Goal: Task Accomplishment & Management: Use online tool/utility

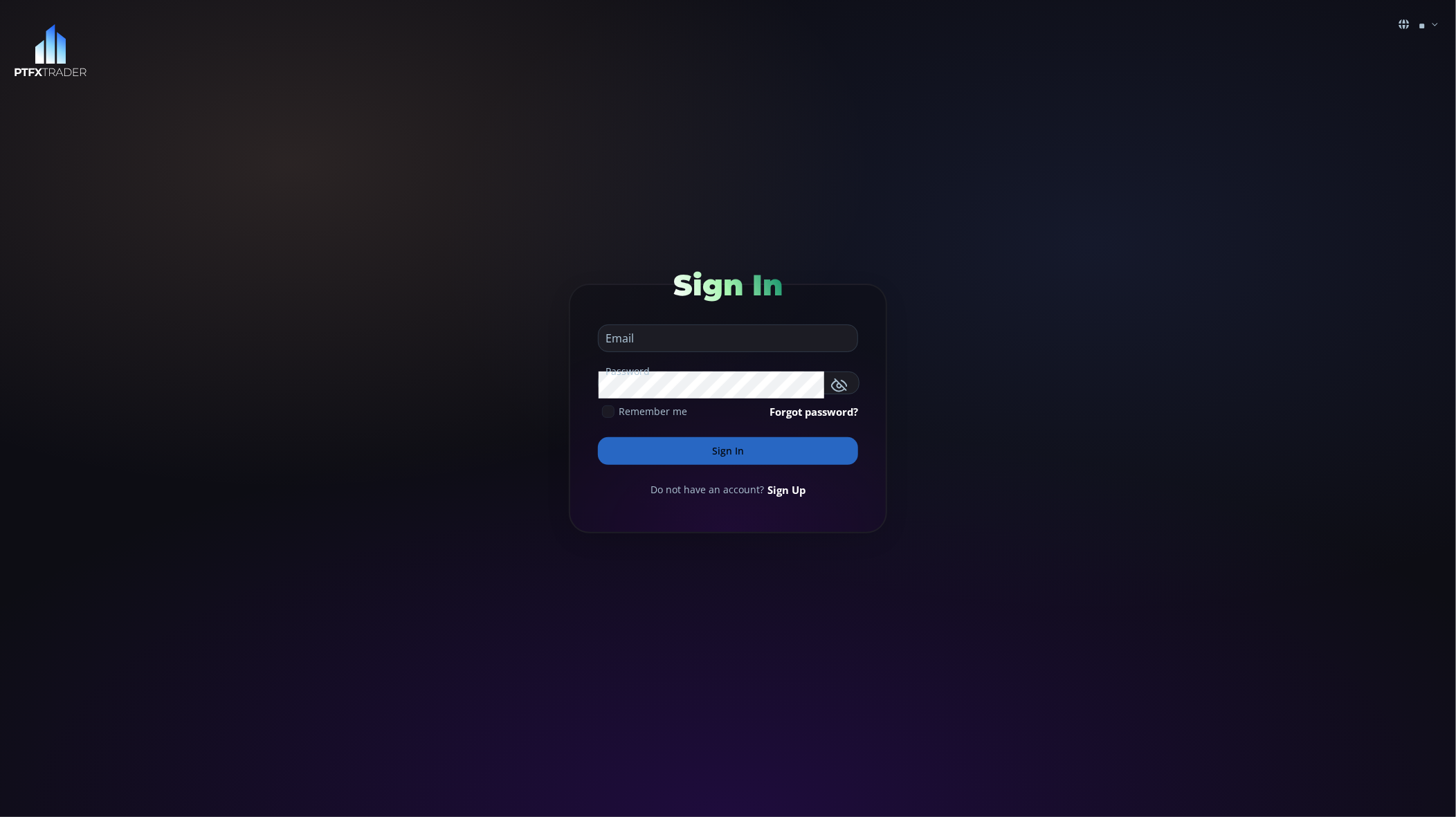
type input "**********"
click at [726, 448] on button "Sign In" at bounding box center [728, 450] width 260 height 28
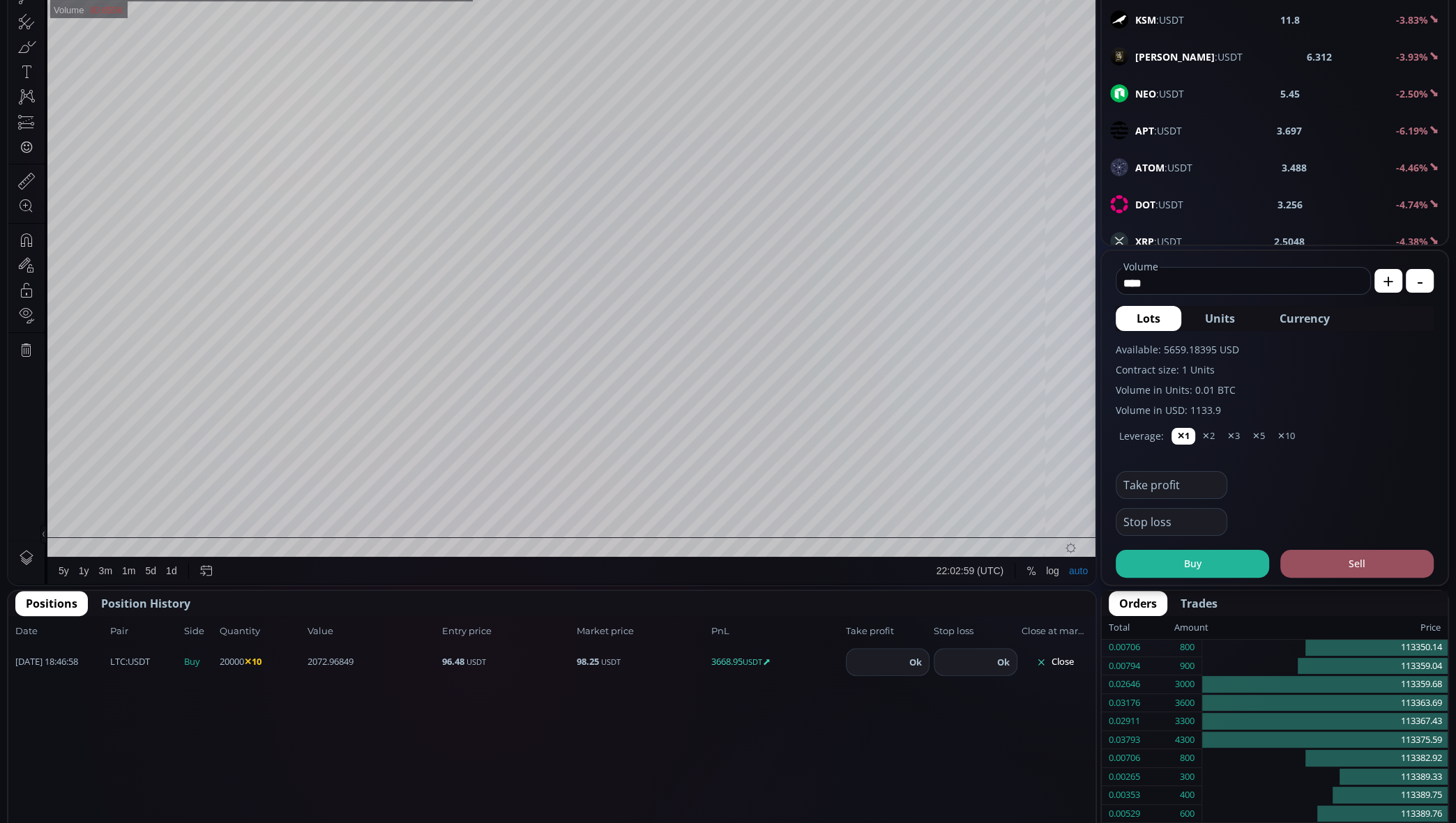
scroll to position [267, 0]
click at [1054, 663] on button "Close" at bounding box center [1056, 661] width 67 height 22
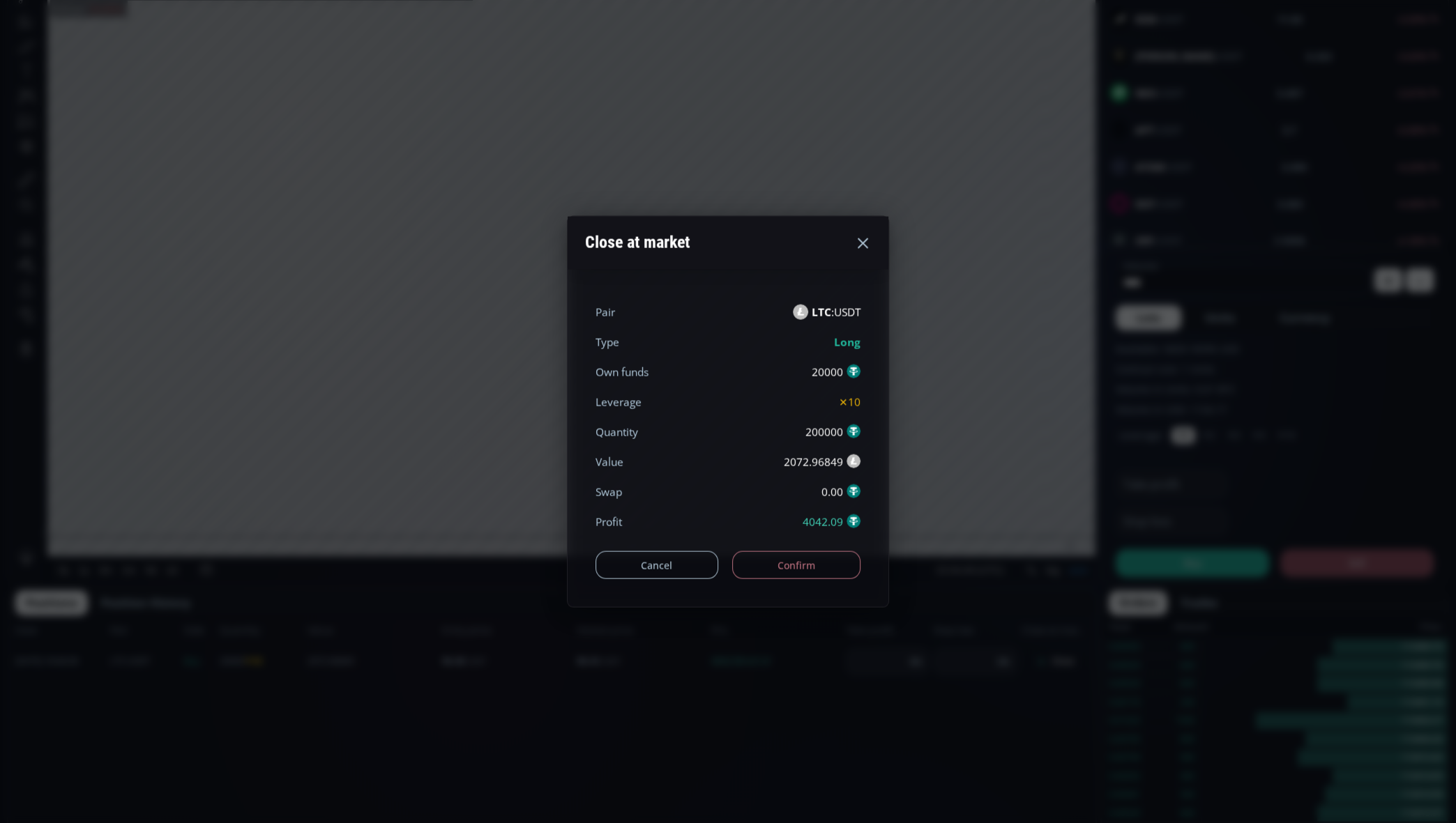
click at [816, 559] on button "Confirm" at bounding box center [797, 565] width 129 height 28
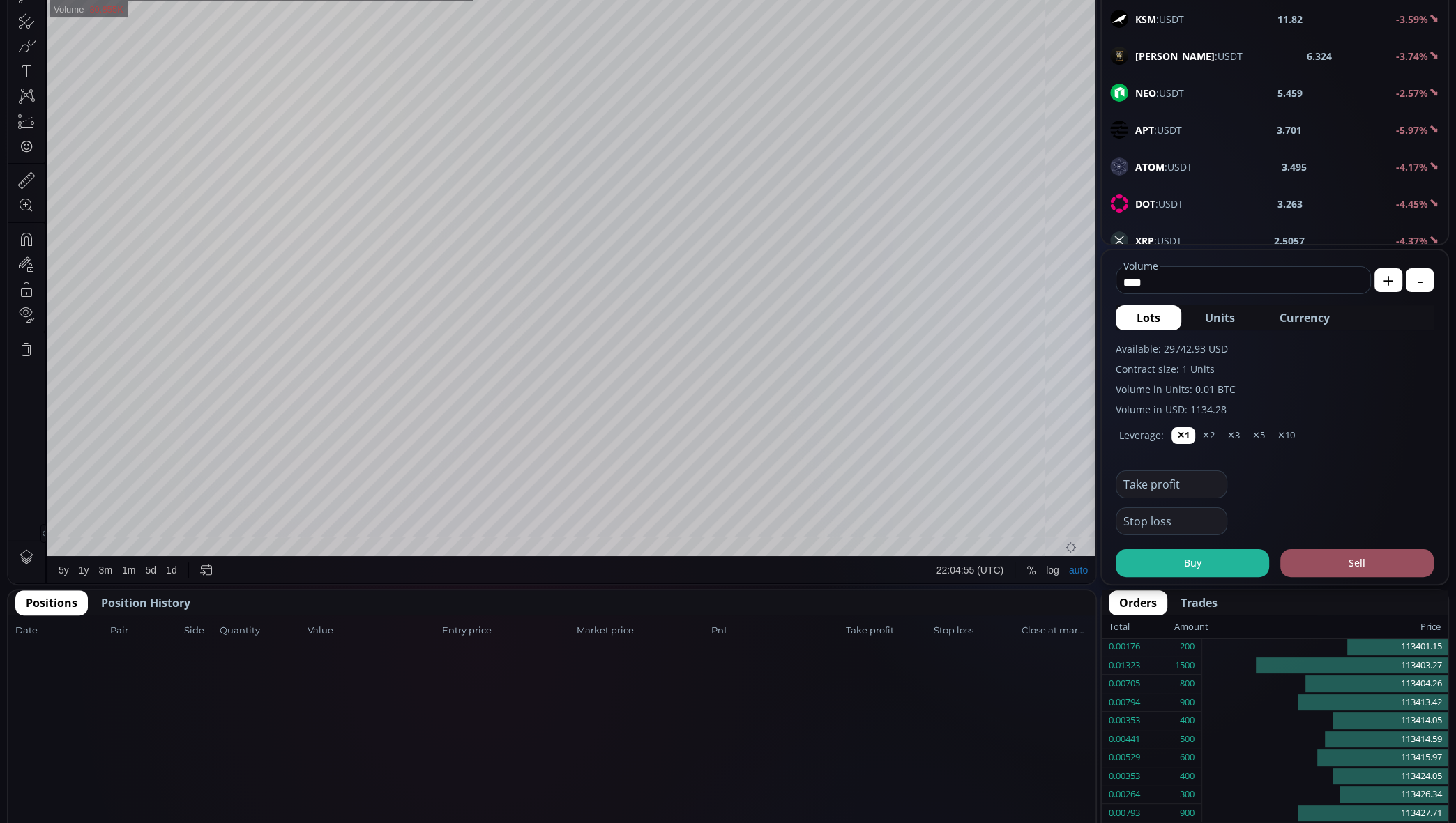
click at [167, 603] on span "Position History" at bounding box center [145, 602] width 89 height 16
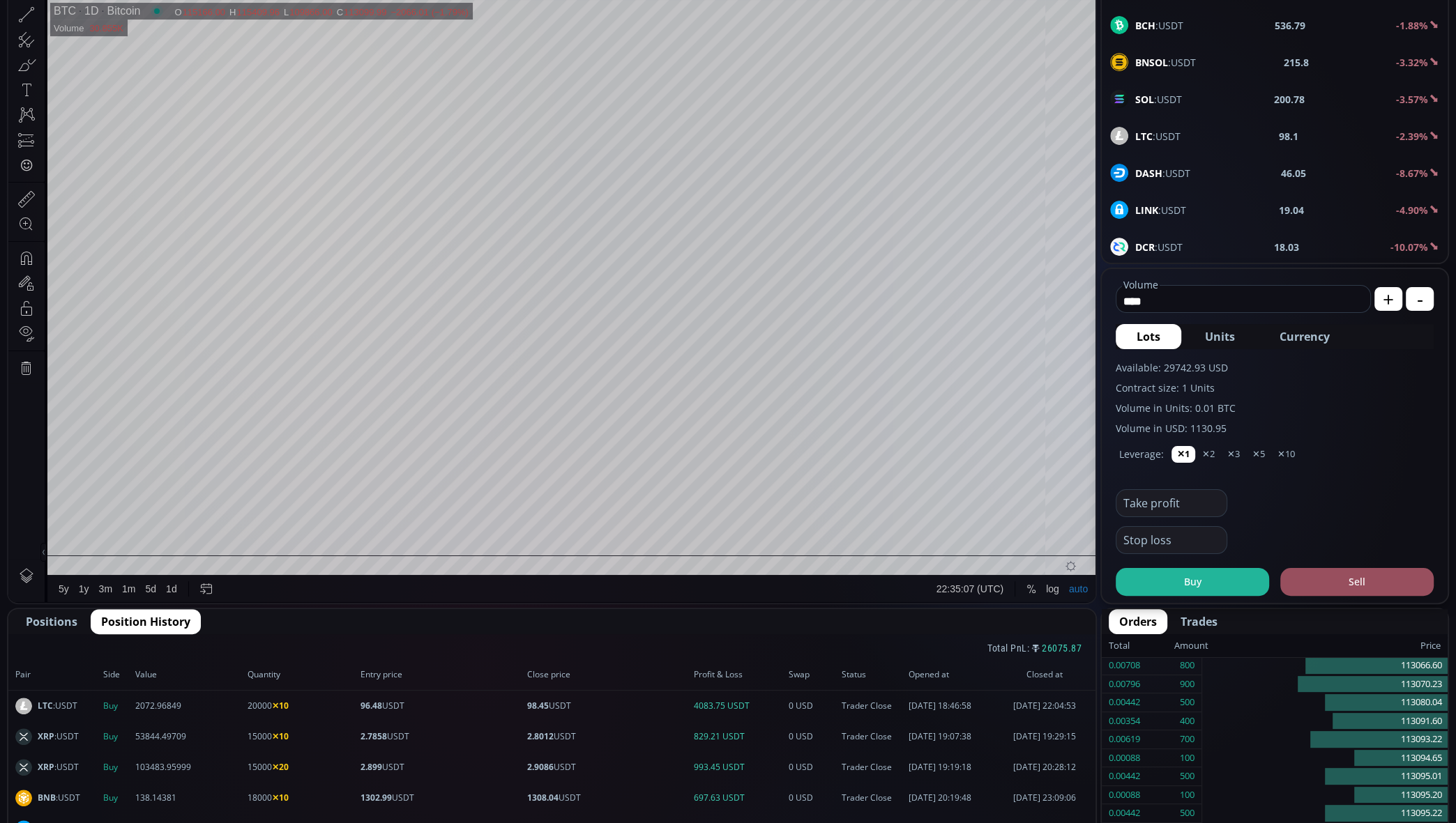
scroll to position [247, 0]
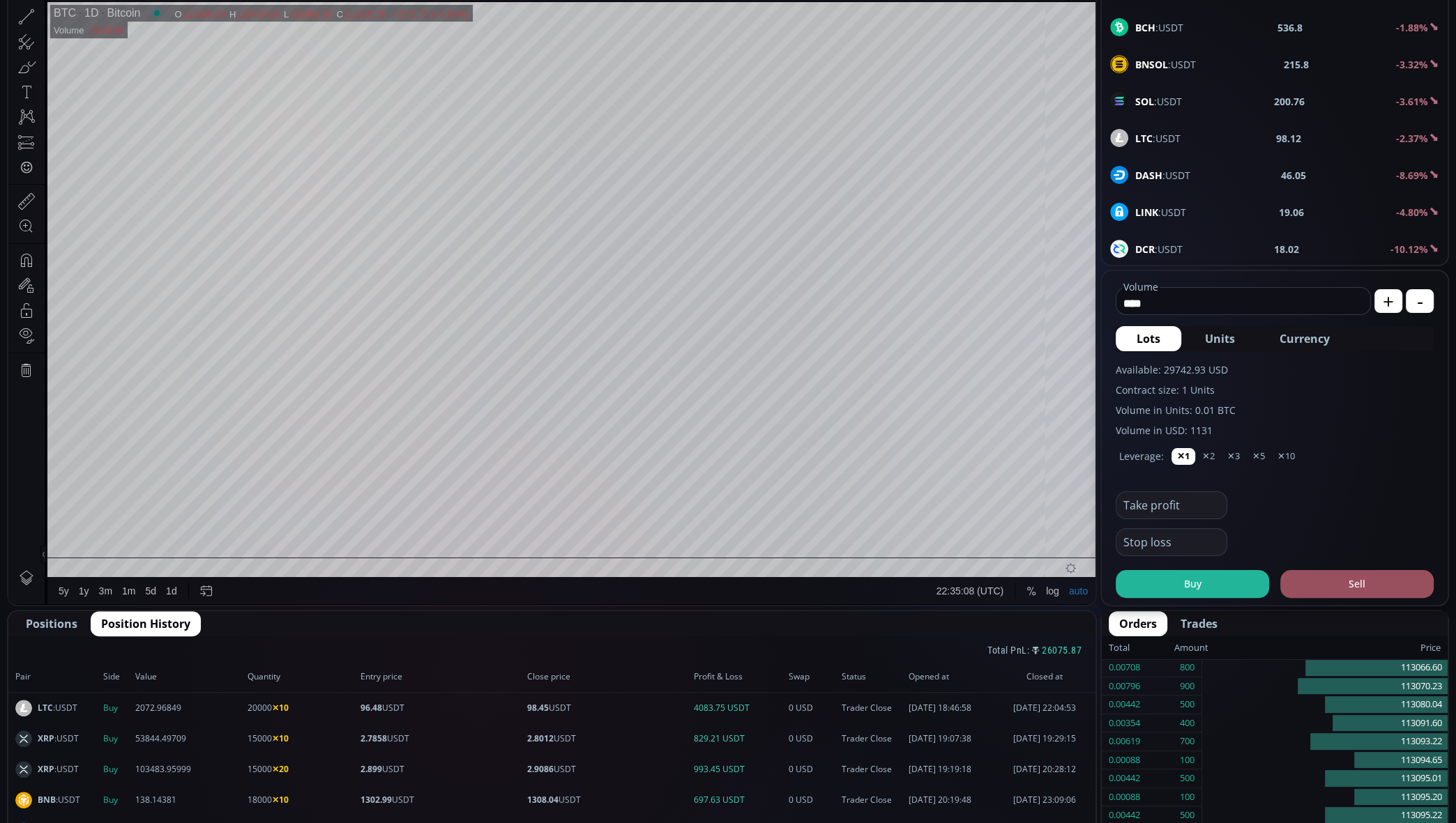
click at [1194, 132] on div "LTC :USDT 98.12 -2.37%" at bounding box center [1275, 137] width 329 height 18
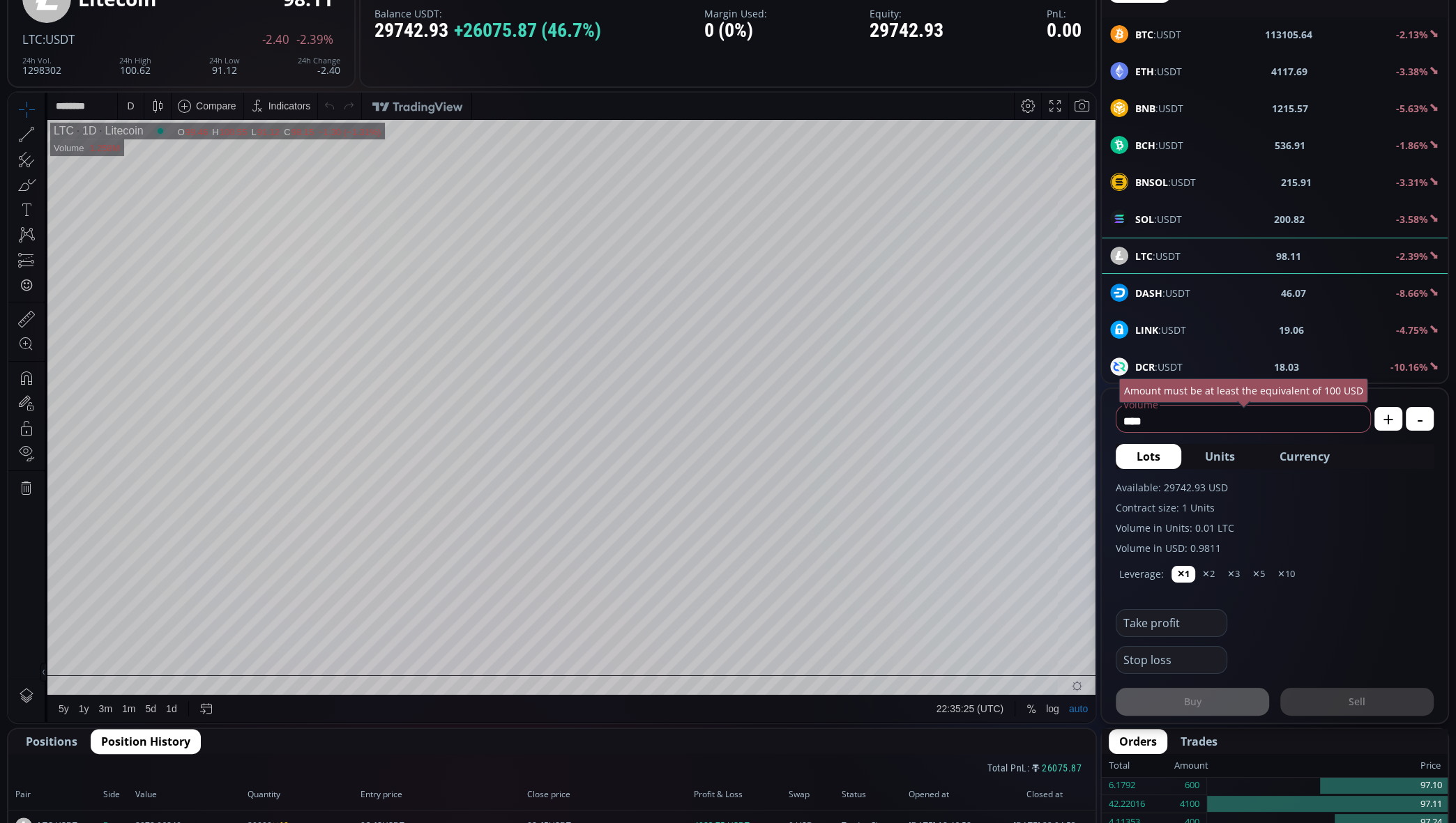
scroll to position [101, 0]
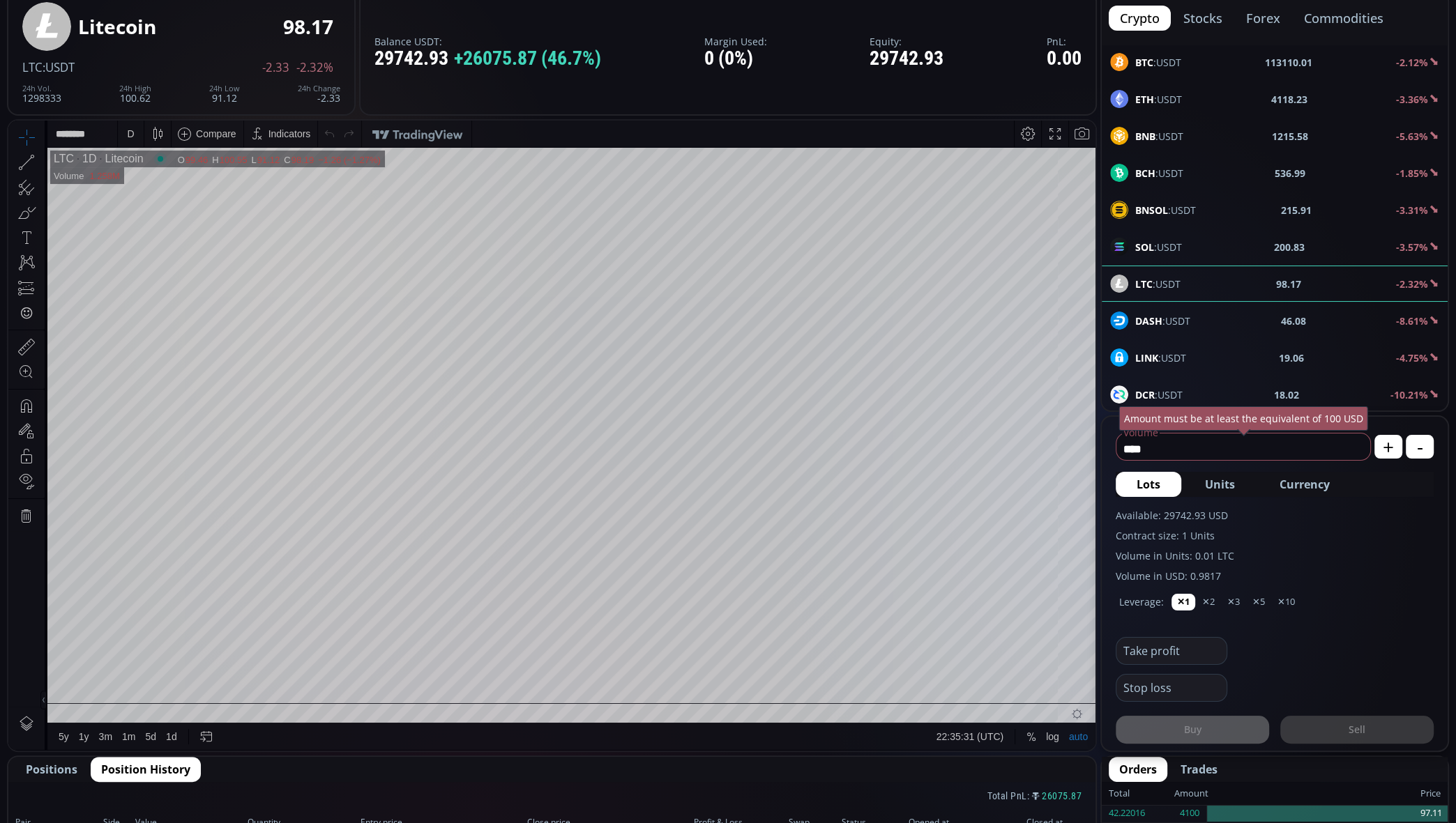
click at [131, 134] on div "D" at bounding box center [130, 134] width 7 height 12
click at [151, 202] on div "5 minutes" at bounding box center [148, 207] width 42 height 12
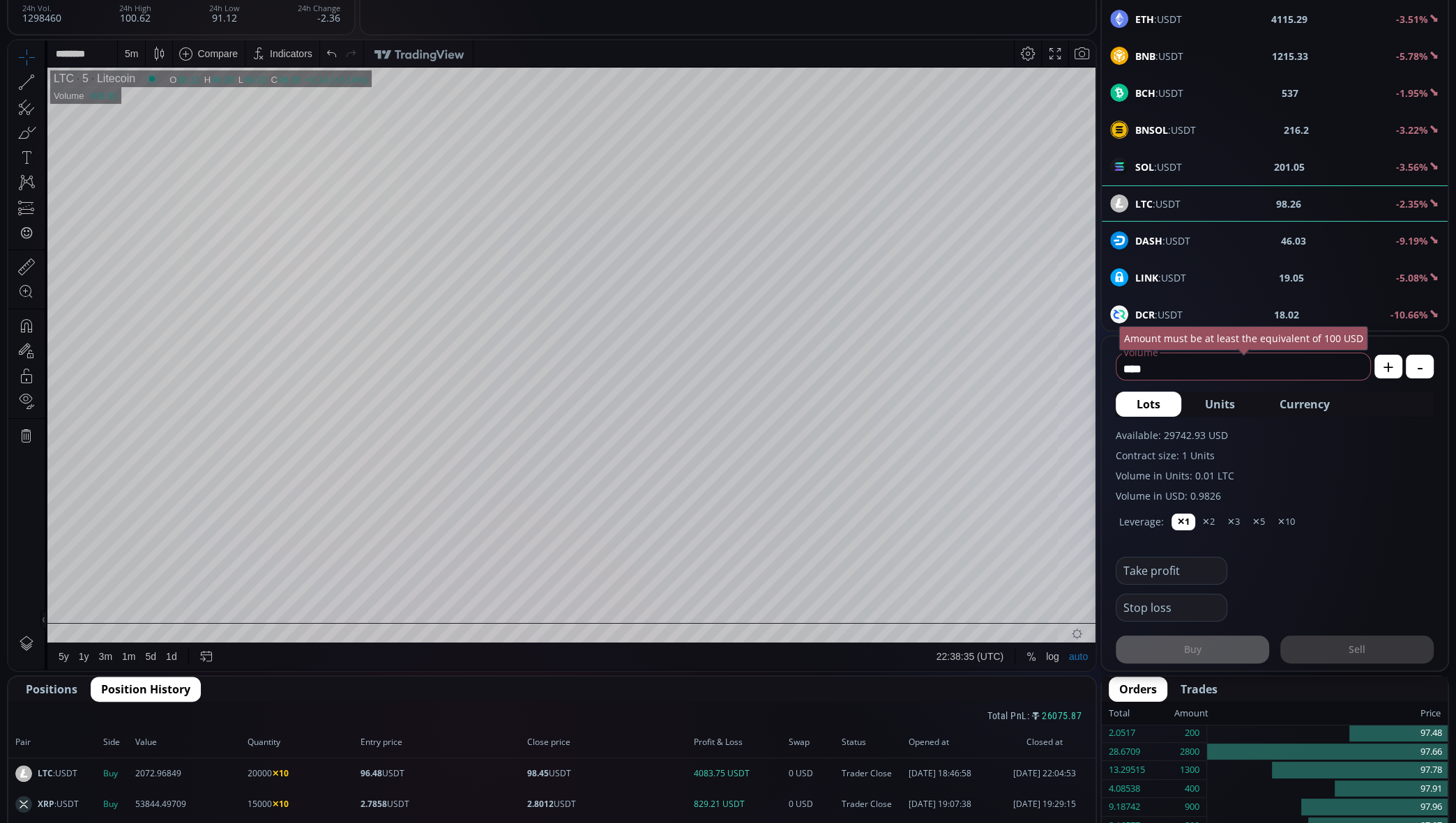
scroll to position [179, 0]
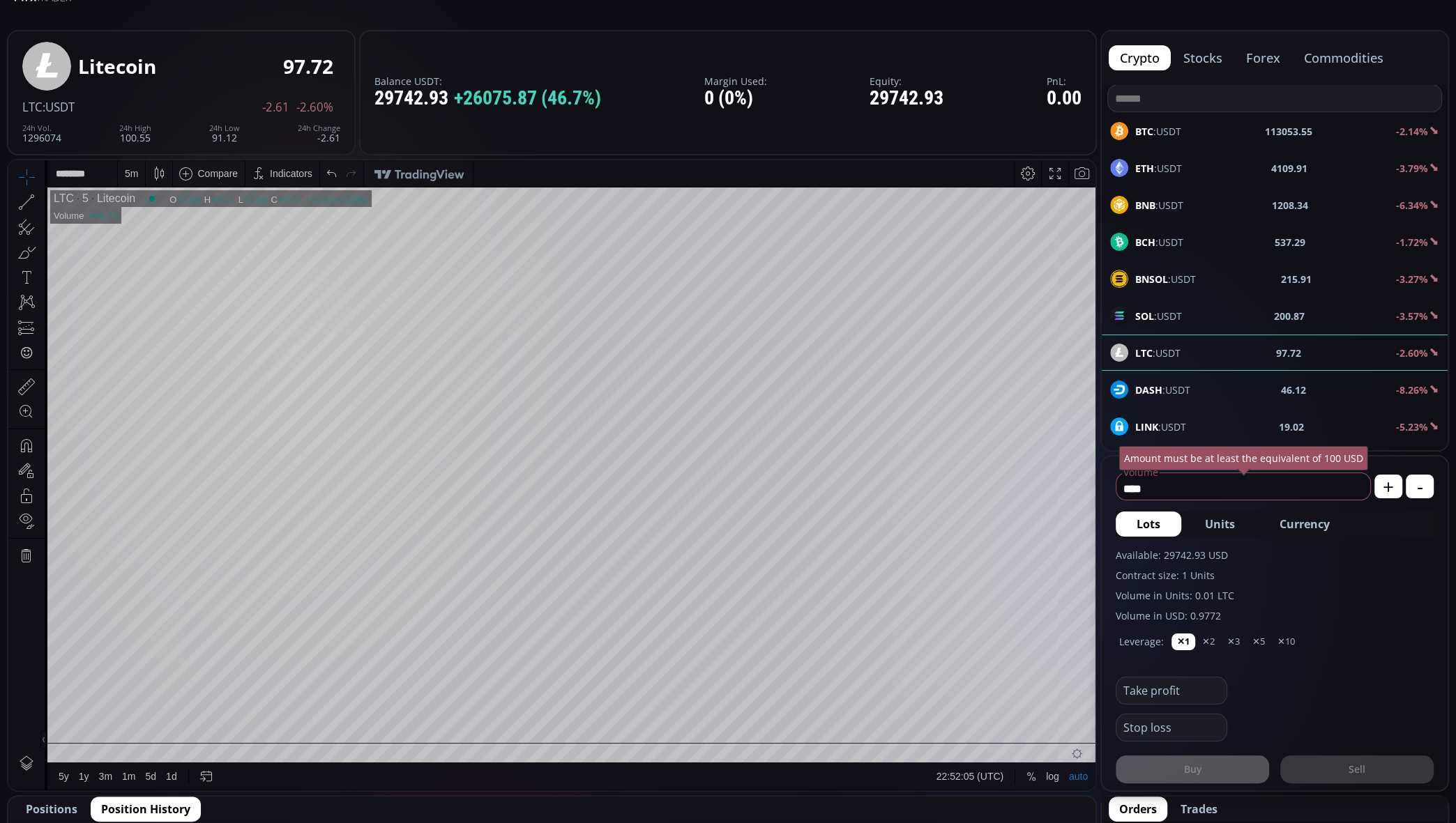
scroll to position [59, 0]
click at [134, 175] on div "5 m" at bounding box center [131, 175] width 13 height 12
click at [144, 228] on div "1 minute" at bounding box center [145, 225] width 37 height 12
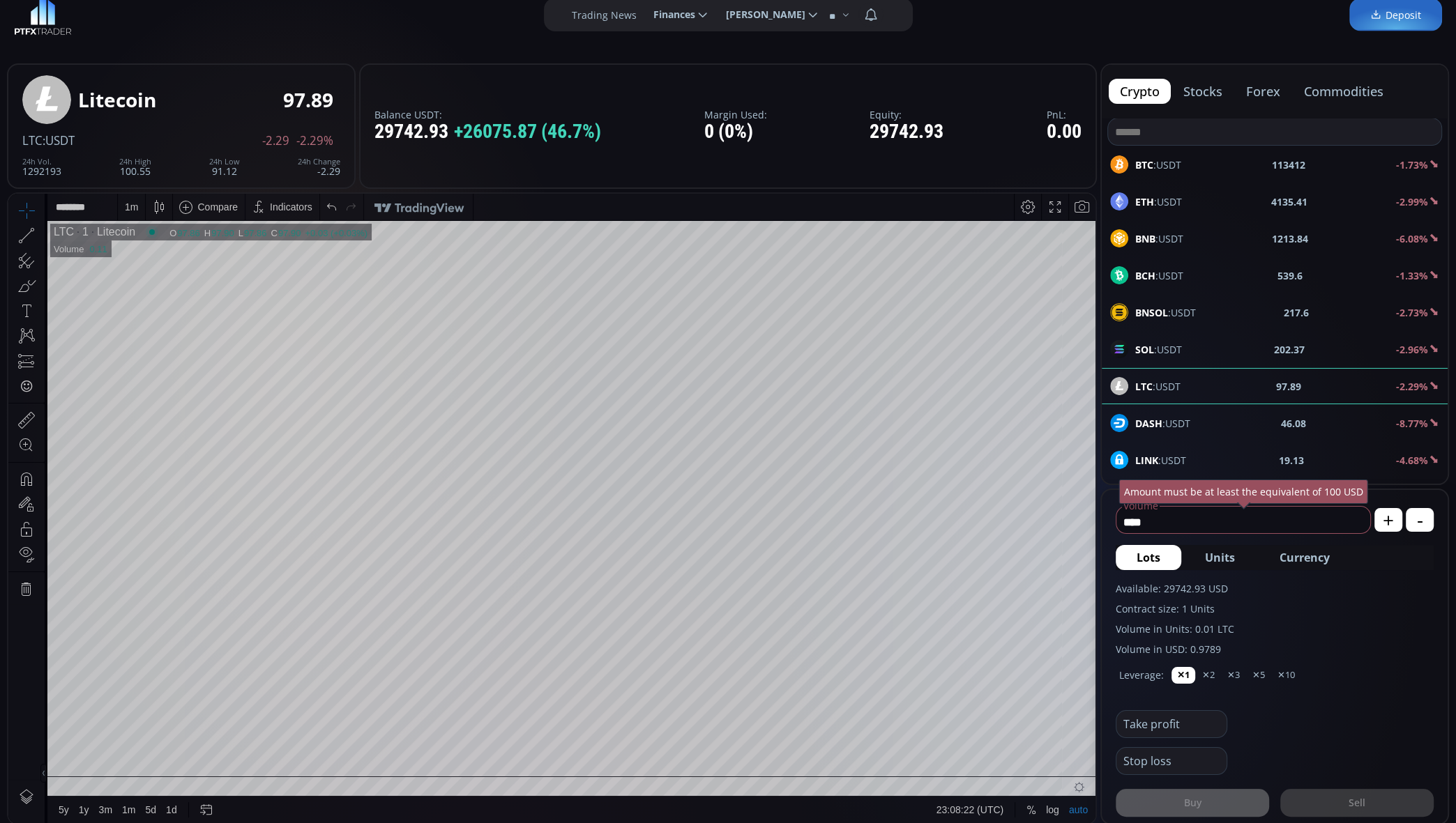
scroll to position [0, 0]
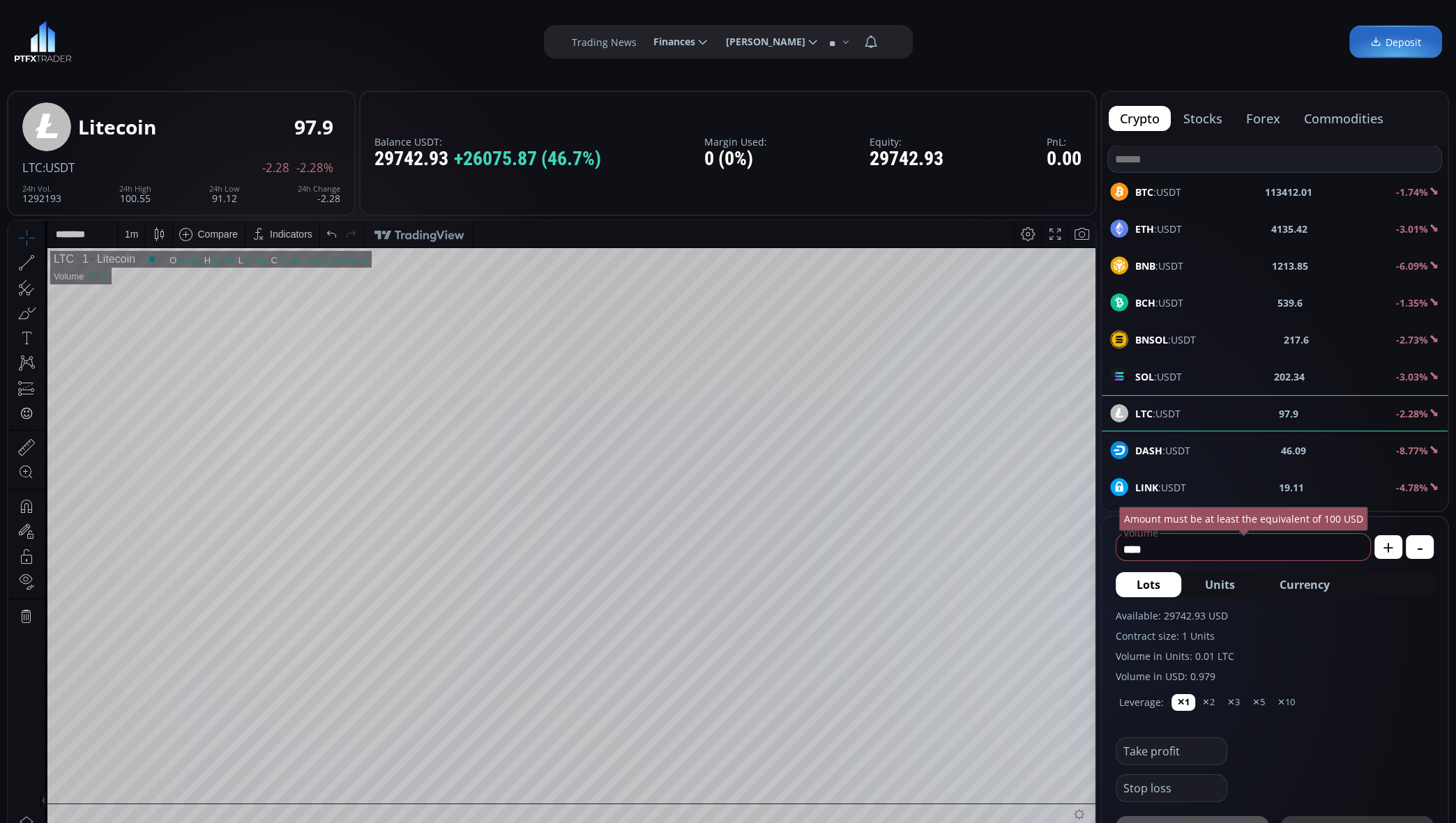
click at [698, 42] on use at bounding box center [702, 41] width 9 height 5
click at [642, 42] on input "********" at bounding box center [642, 41] width 0 height 14
click at [672, 129] on link "History" at bounding box center [680, 129] width 67 height 22
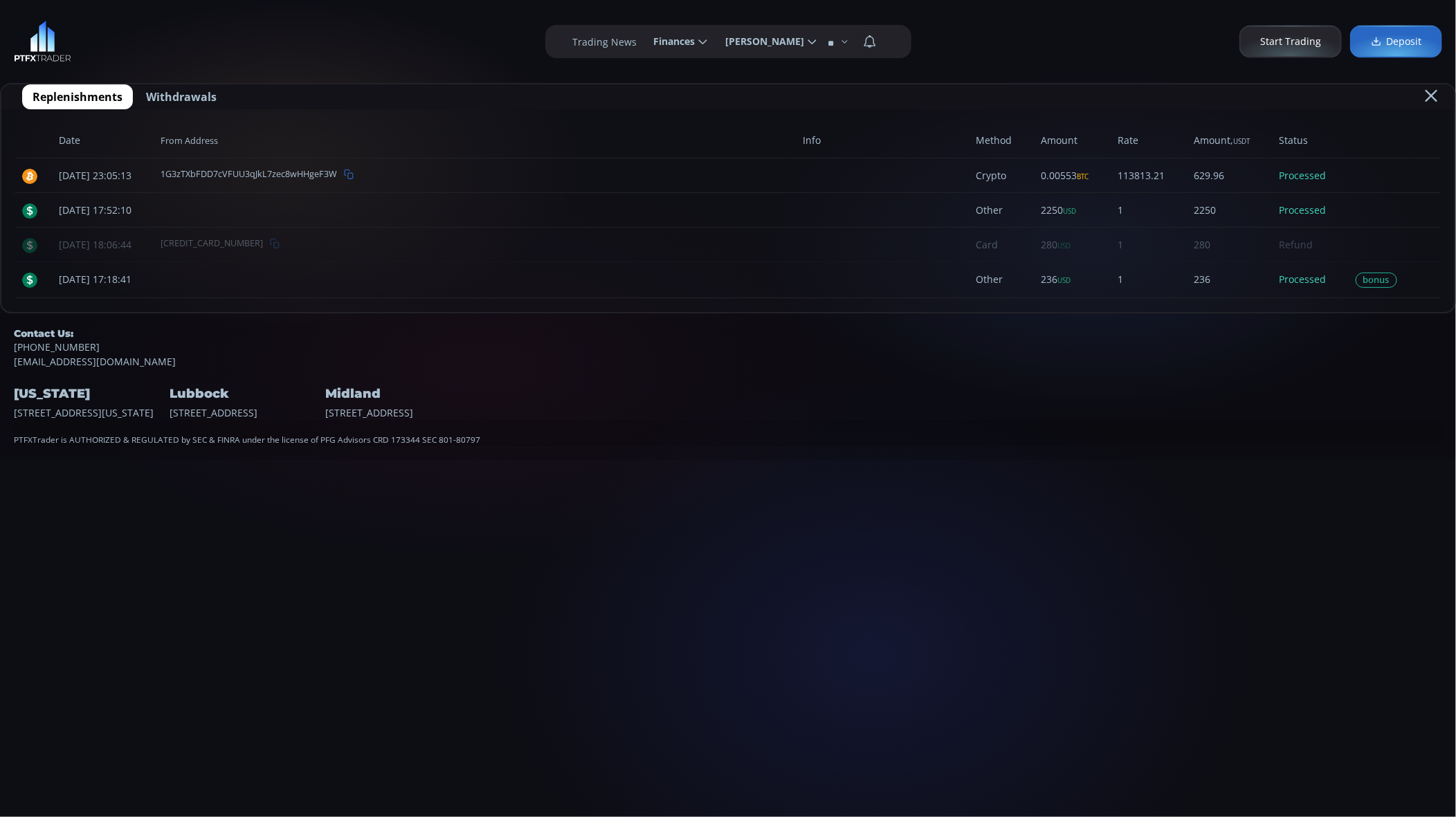
click at [605, 45] on label "Trading News" at bounding box center [606, 41] width 65 height 14
click at [605, 39] on label "Trading News" at bounding box center [606, 41] width 65 height 14
click at [603, 41] on label "Trading News" at bounding box center [606, 41] width 65 height 14
click at [1295, 43] on span "Start Trading" at bounding box center [1290, 41] width 61 height 14
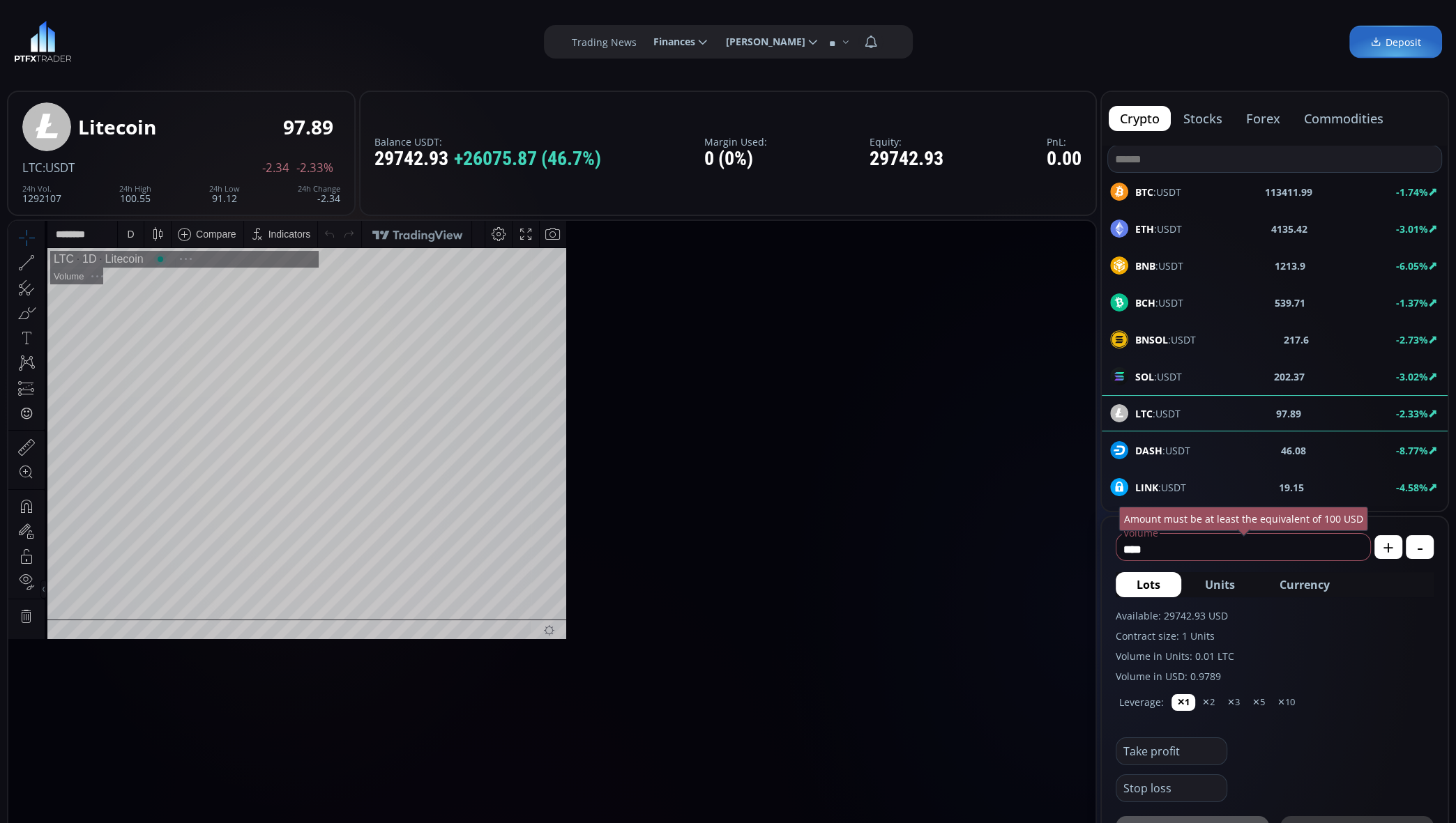
scroll to position [186, 0]
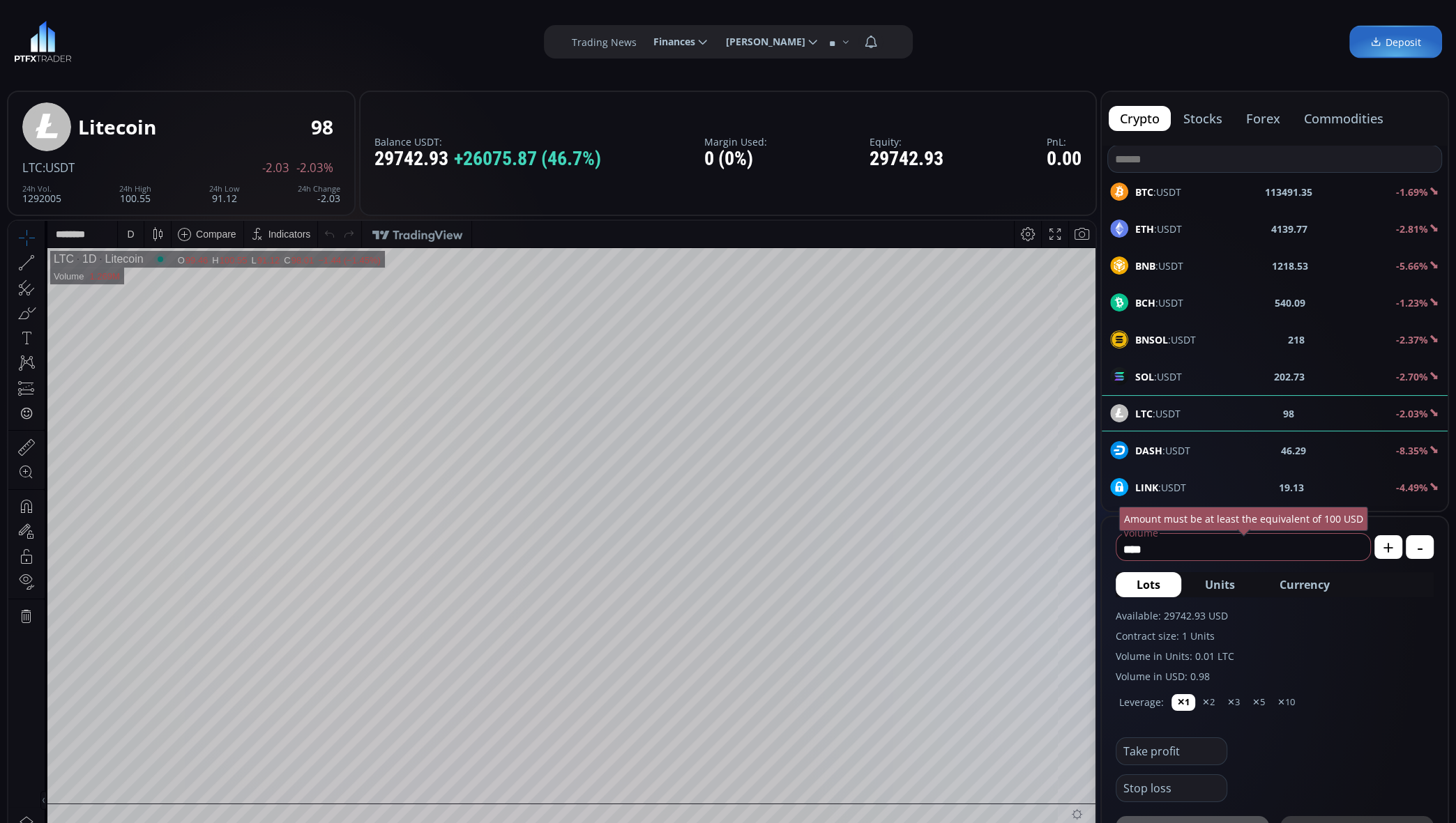
click at [129, 238] on div "D" at bounding box center [130, 234] width 7 height 12
click at [132, 399] on div "1 hour" at bounding box center [140, 400] width 28 height 12
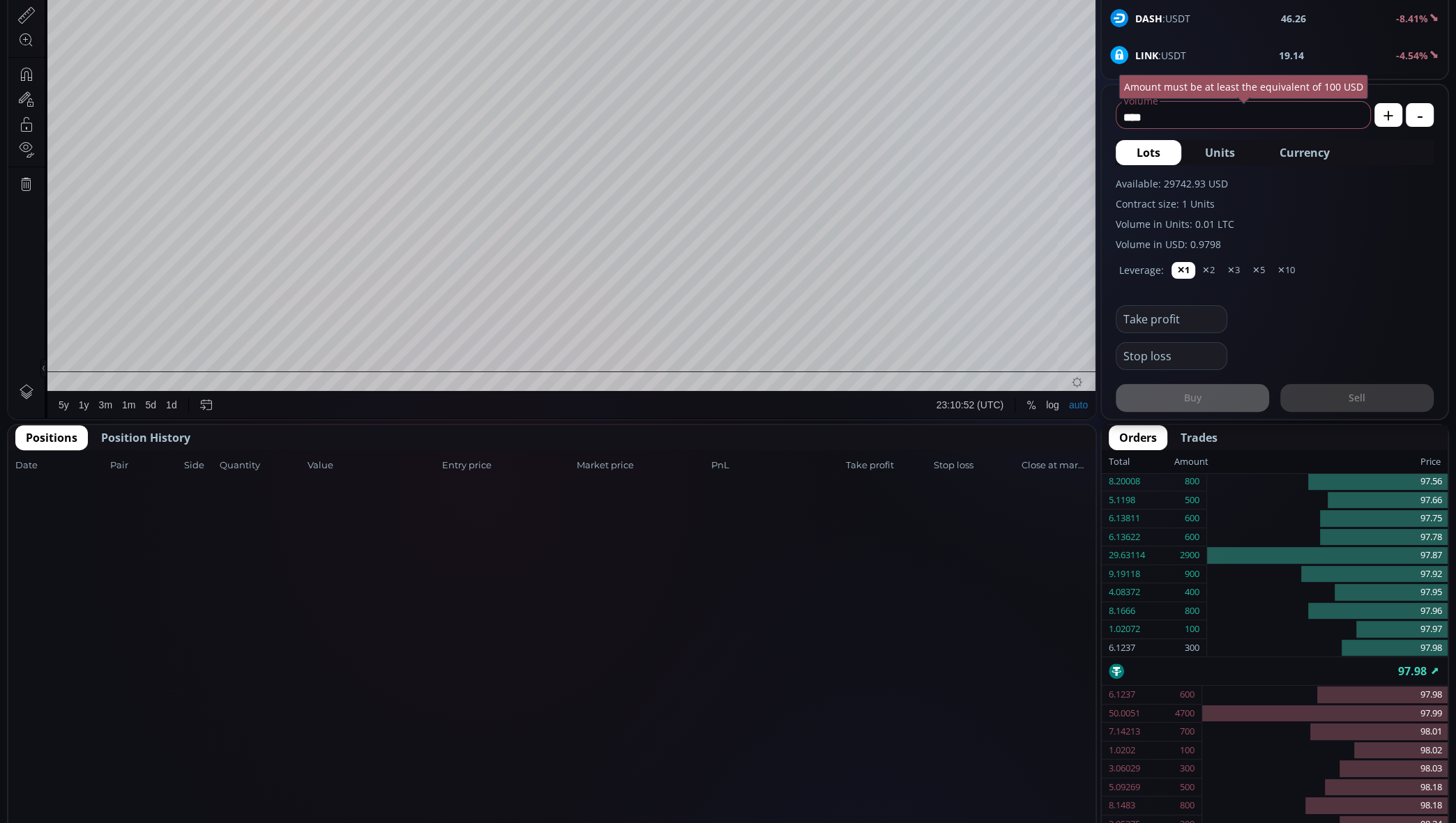
scroll to position [435, 0]
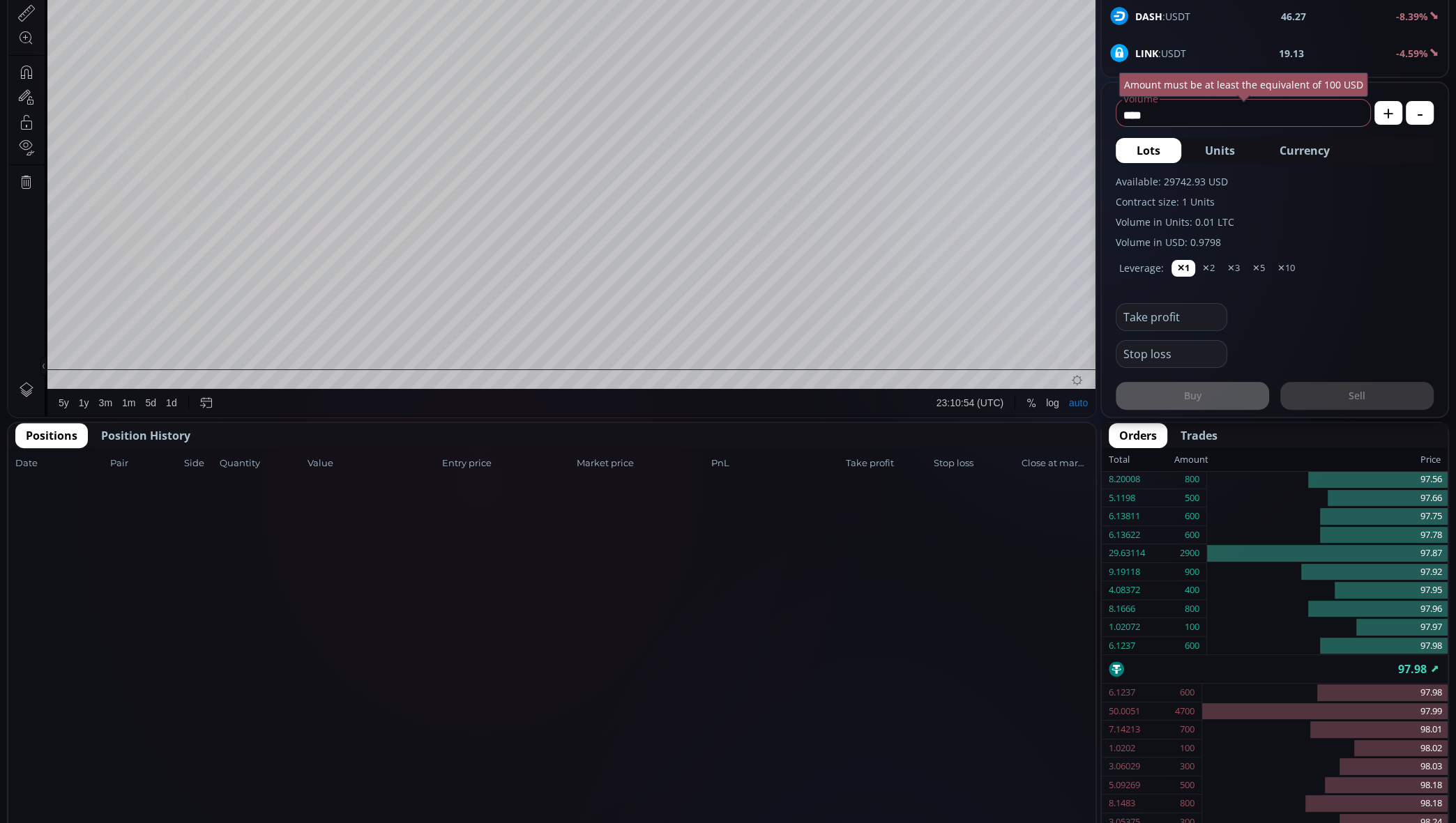
click at [169, 435] on span "Position History" at bounding box center [145, 435] width 89 height 16
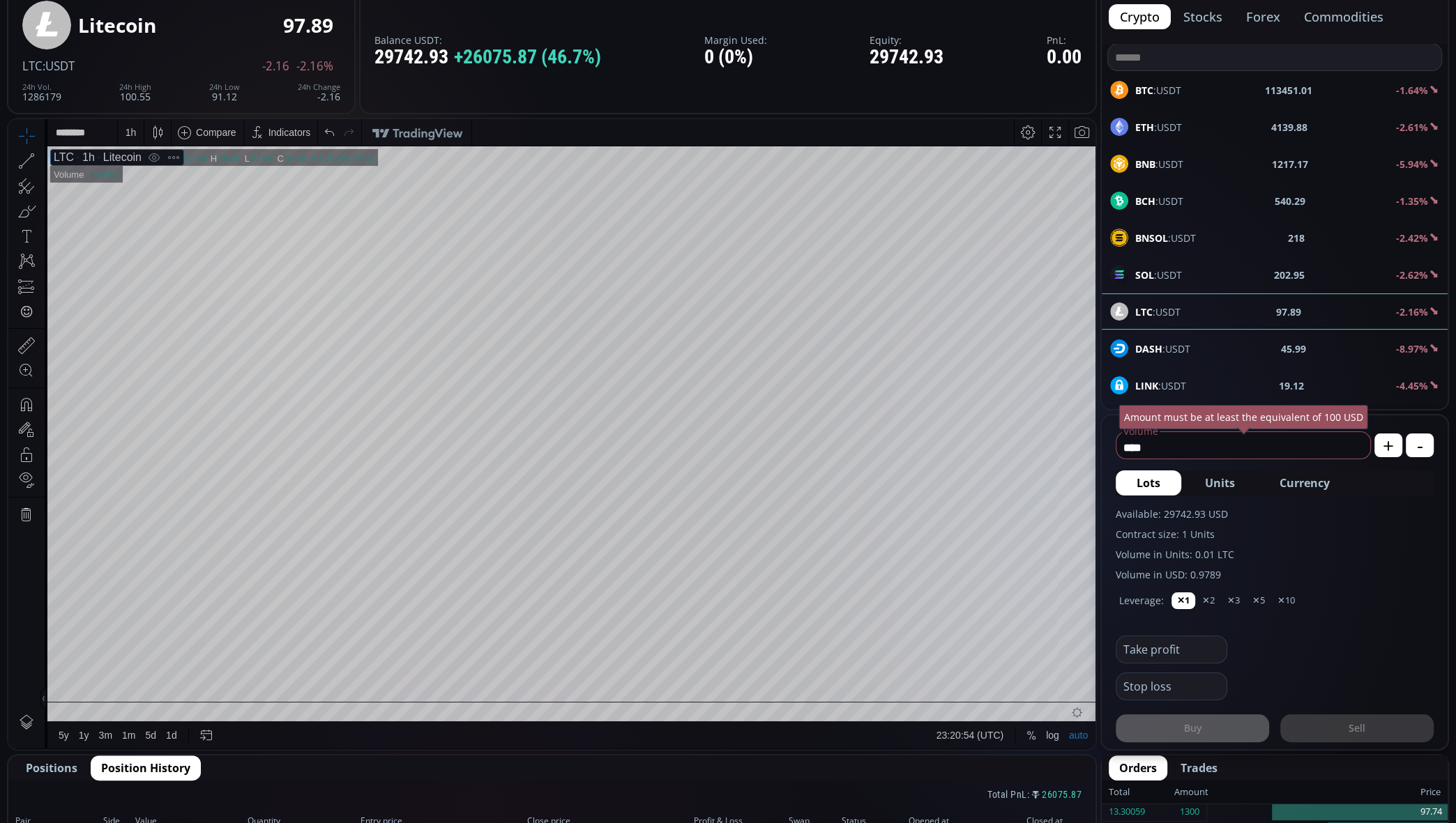
scroll to position [76, 0]
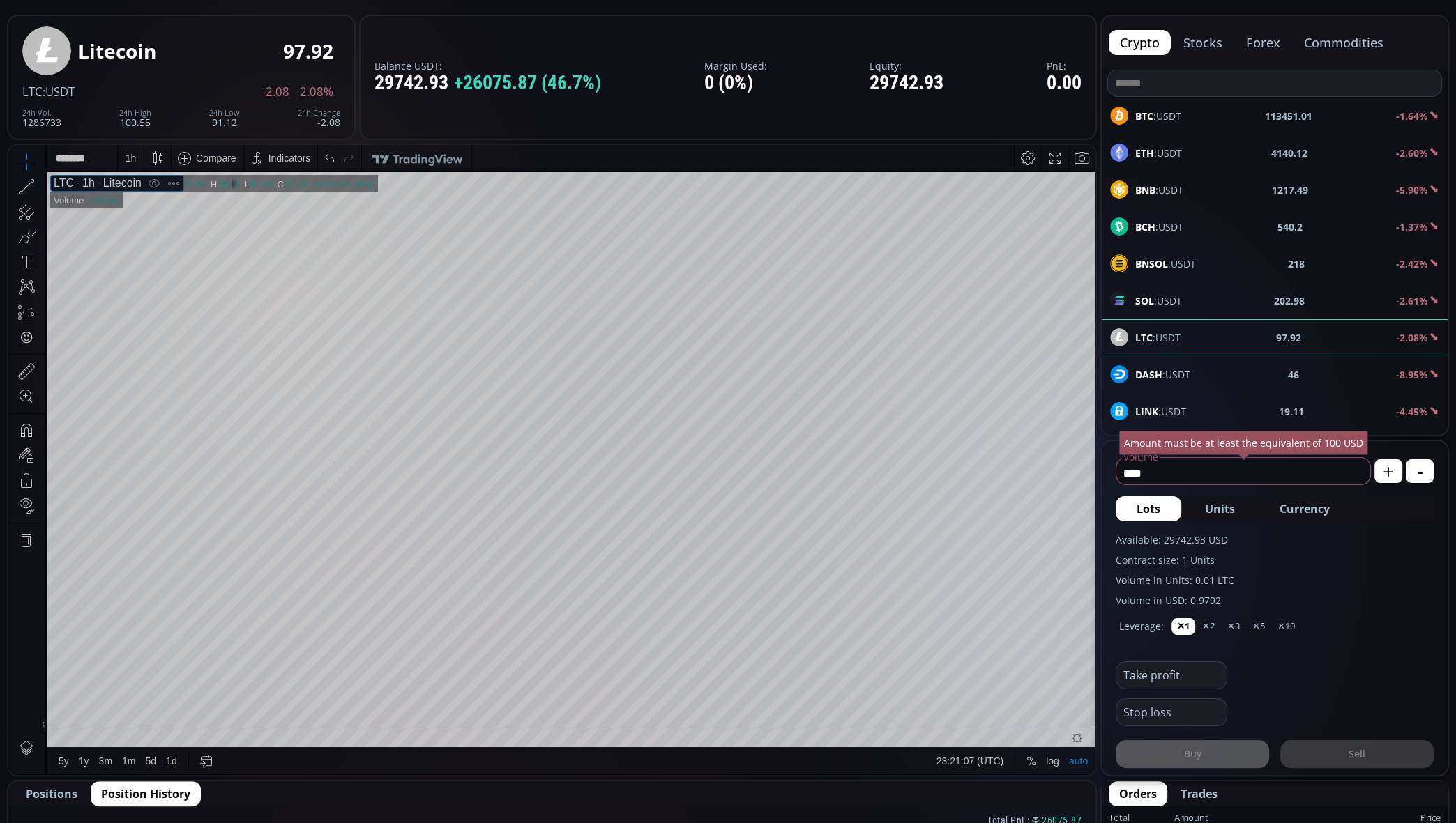
click at [140, 162] on div "1 h" at bounding box center [131, 158] width 26 height 27
click at [156, 231] on div "5 minutes" at bounding box center [148, 231] width 42 height 12
